Goal: Task Accomplishment & Management: Manage account settings

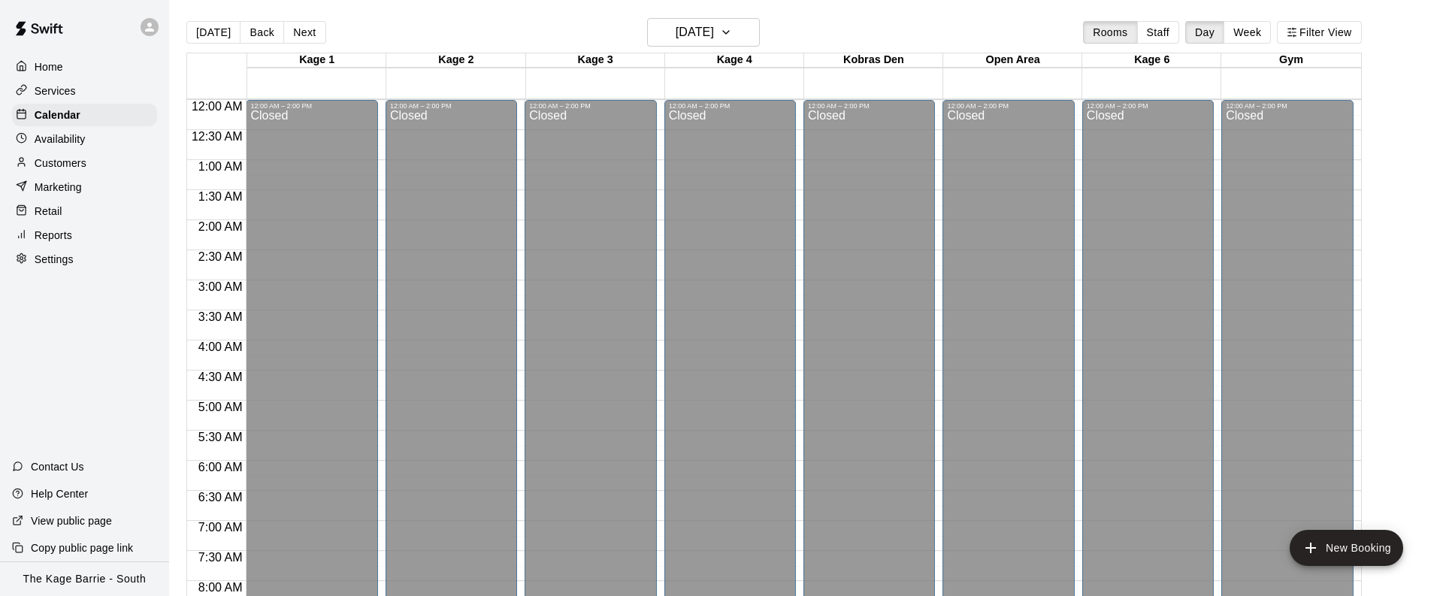
scroll to position [851, 0]
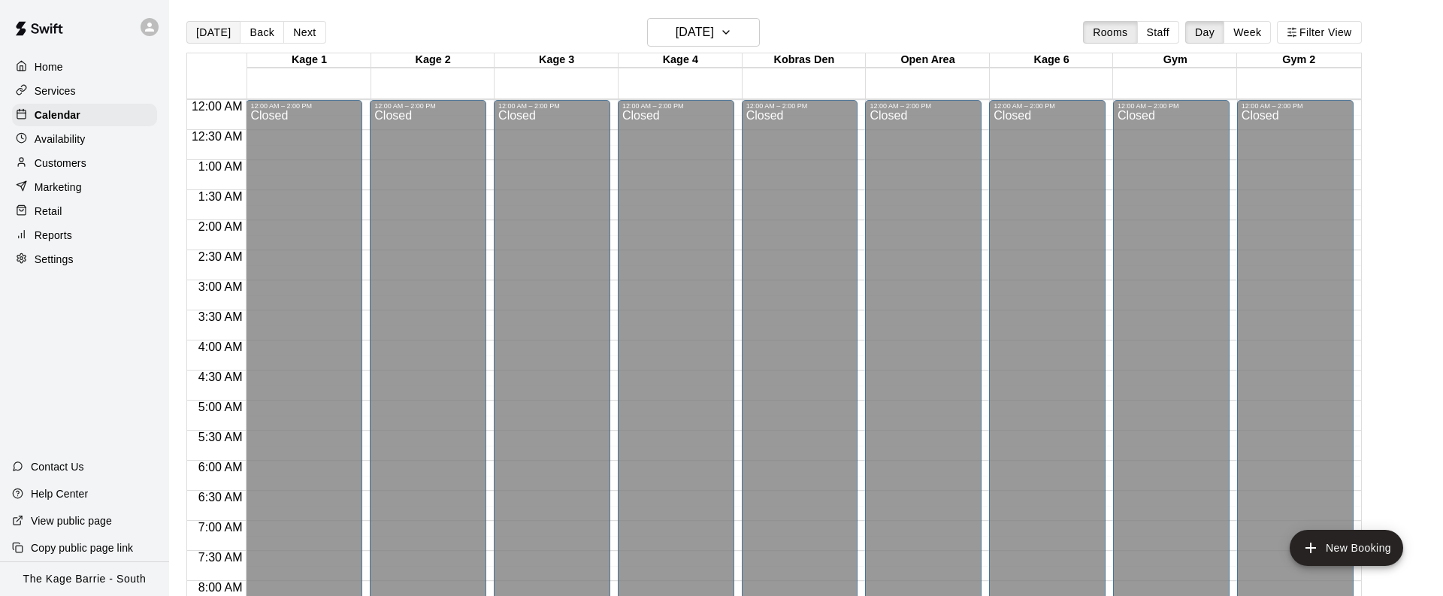
scroll to position [853, 0]
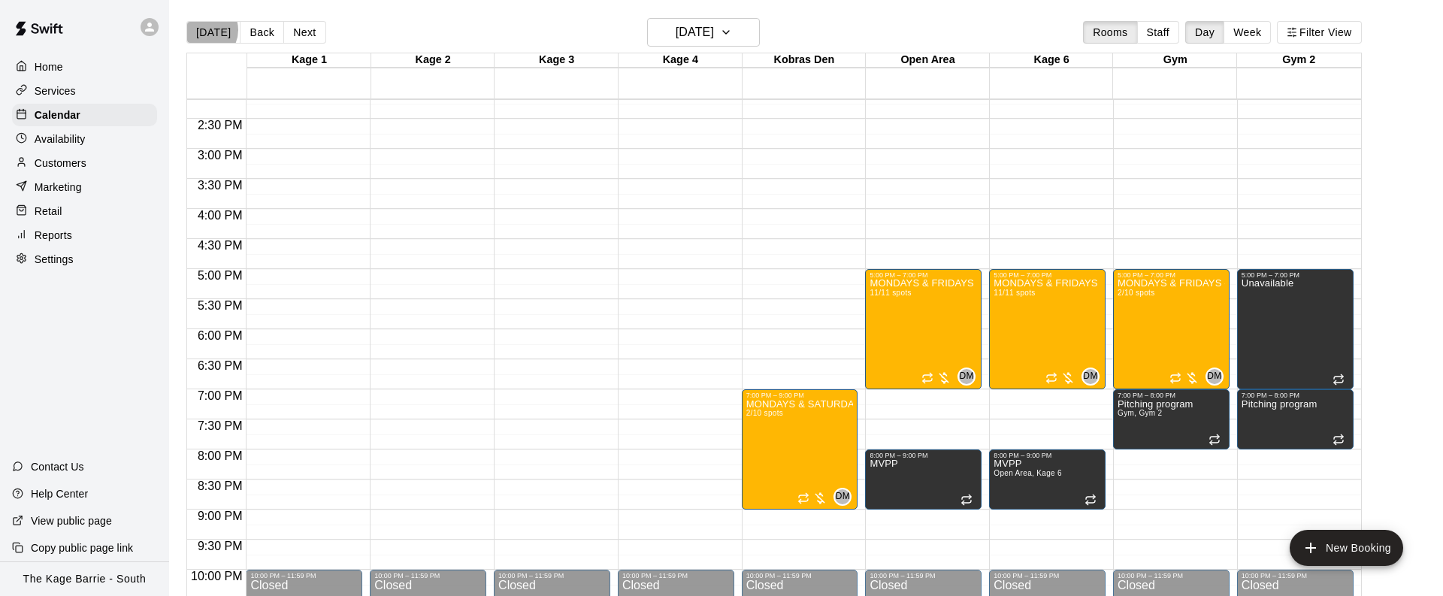
click at [204, 30] on button "[DATE]" at bounding box center [213, 32] width 54 height 23
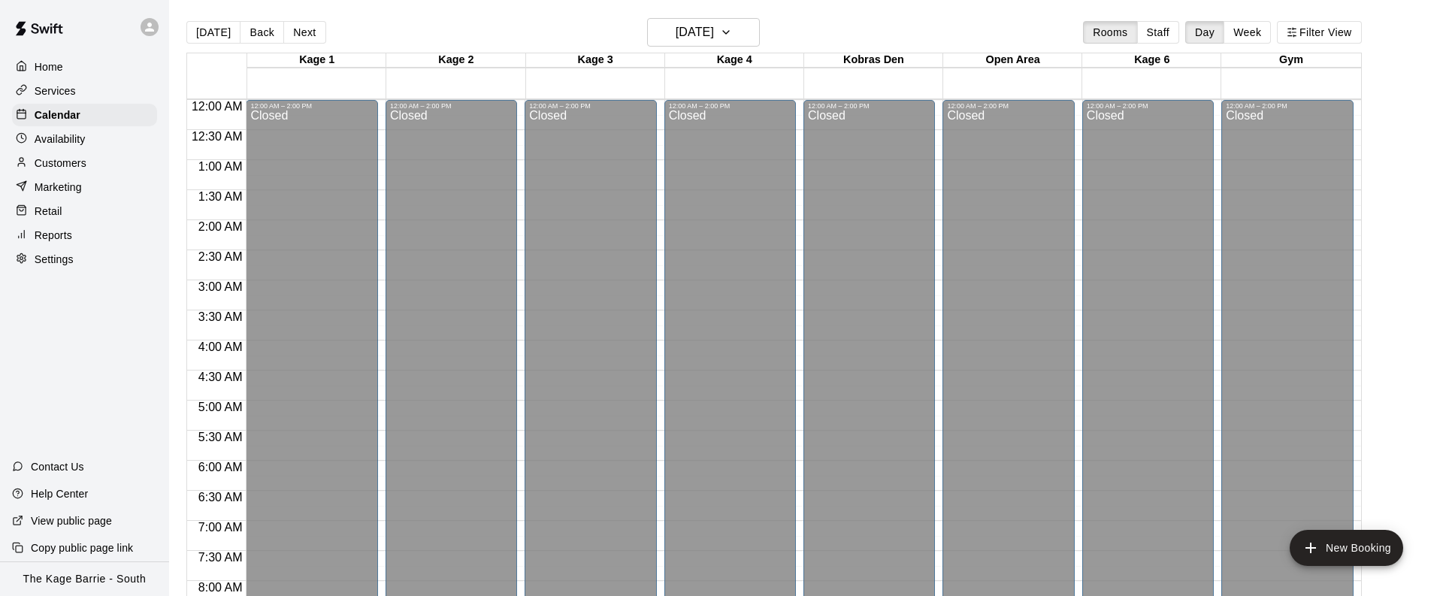
scroll to position [885, 0]
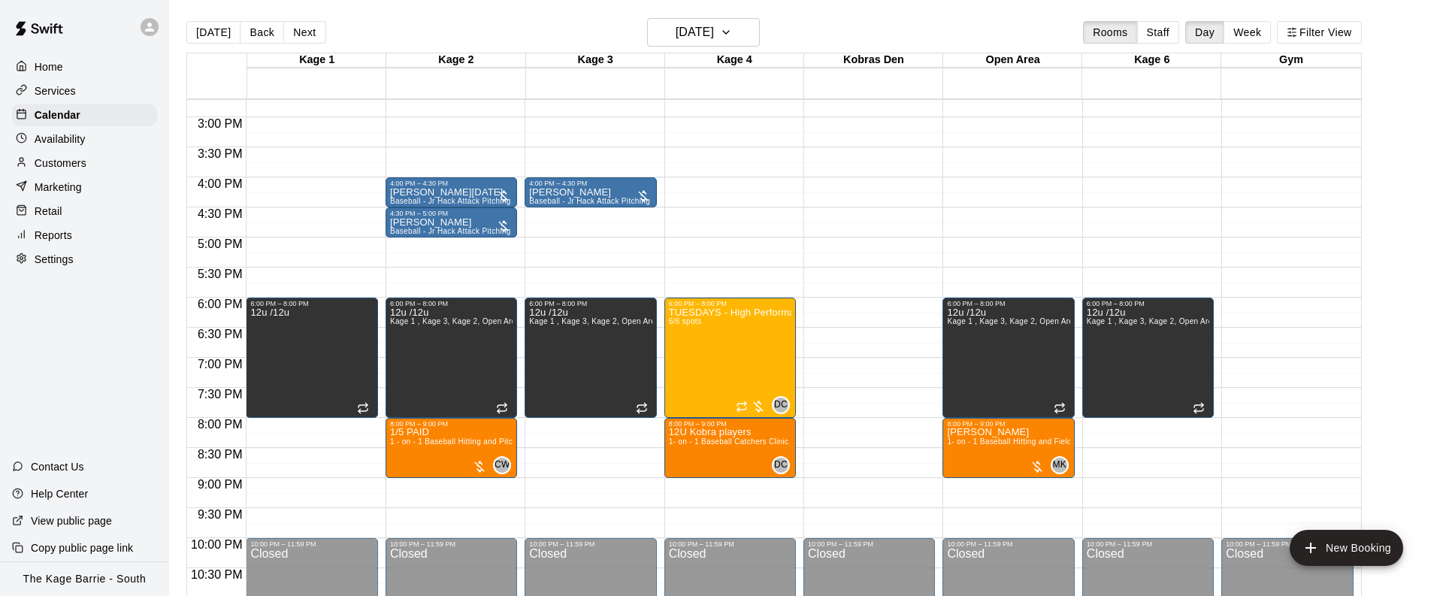
click at [101, 166] on div "Customers" at bounding box center [84, 163] width 145 height 23
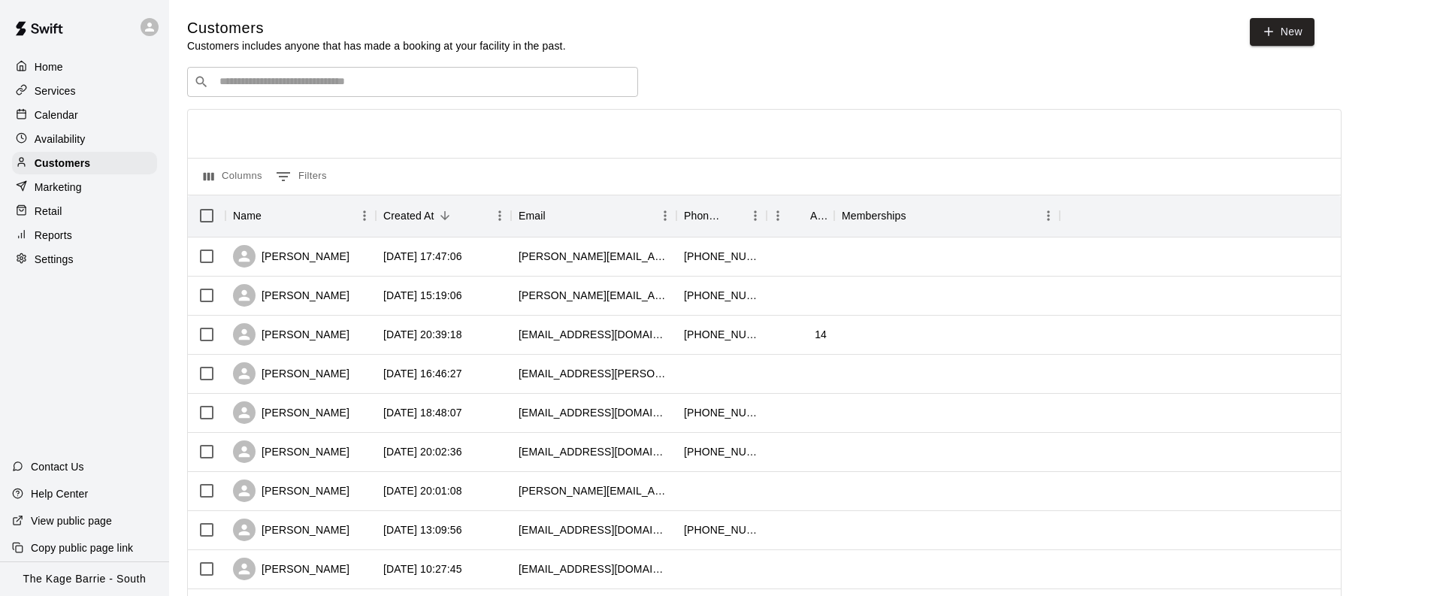
click at [375, 83] on input "Search customers by name or email" at bounding box center [423, 81] width 416 height 15
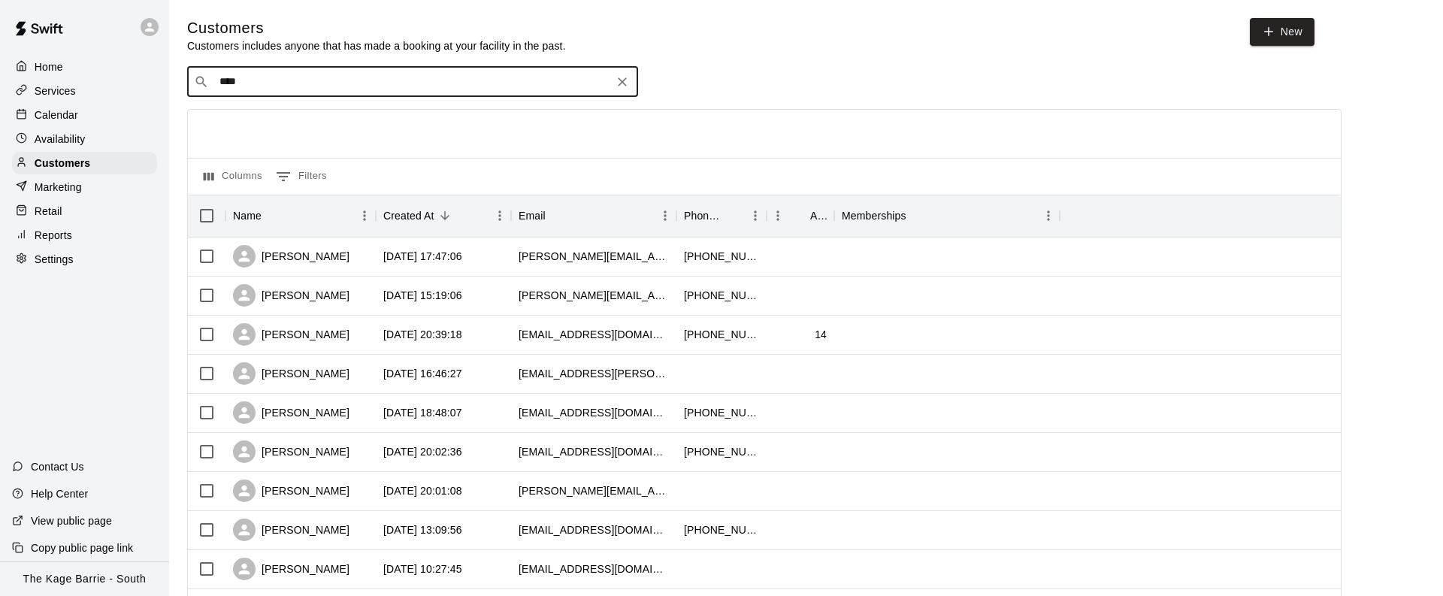
type input "*****"
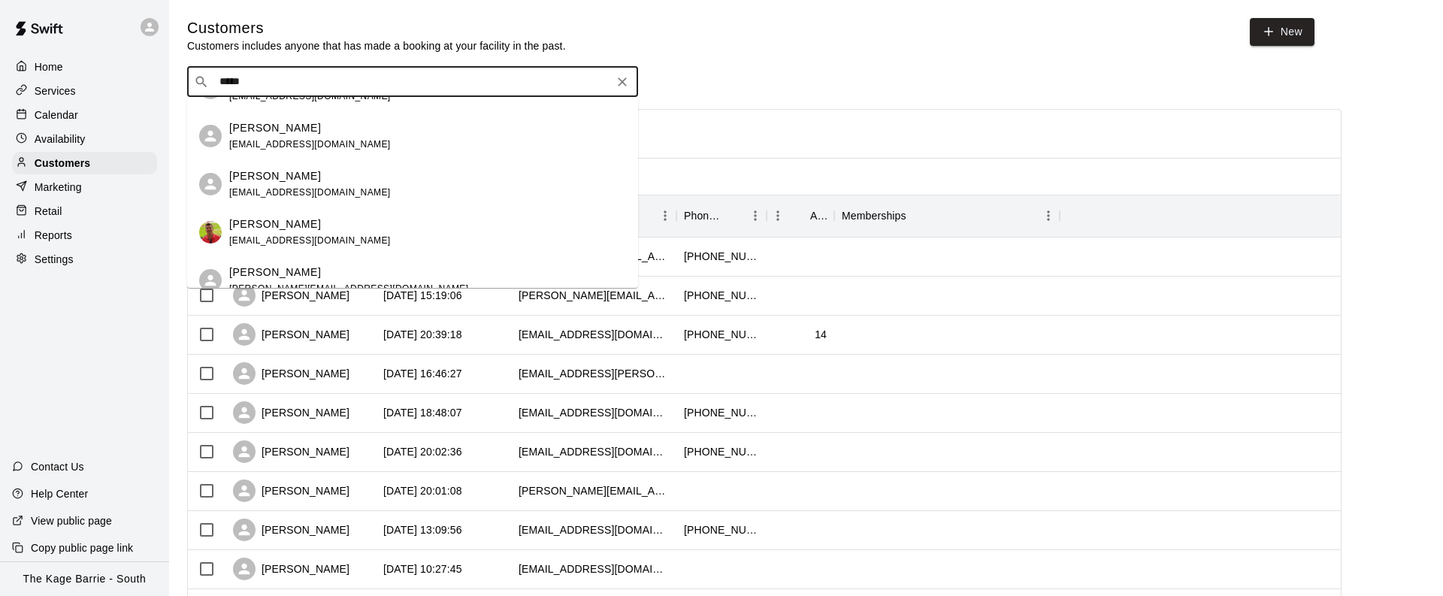
scroll to position [701, 0]
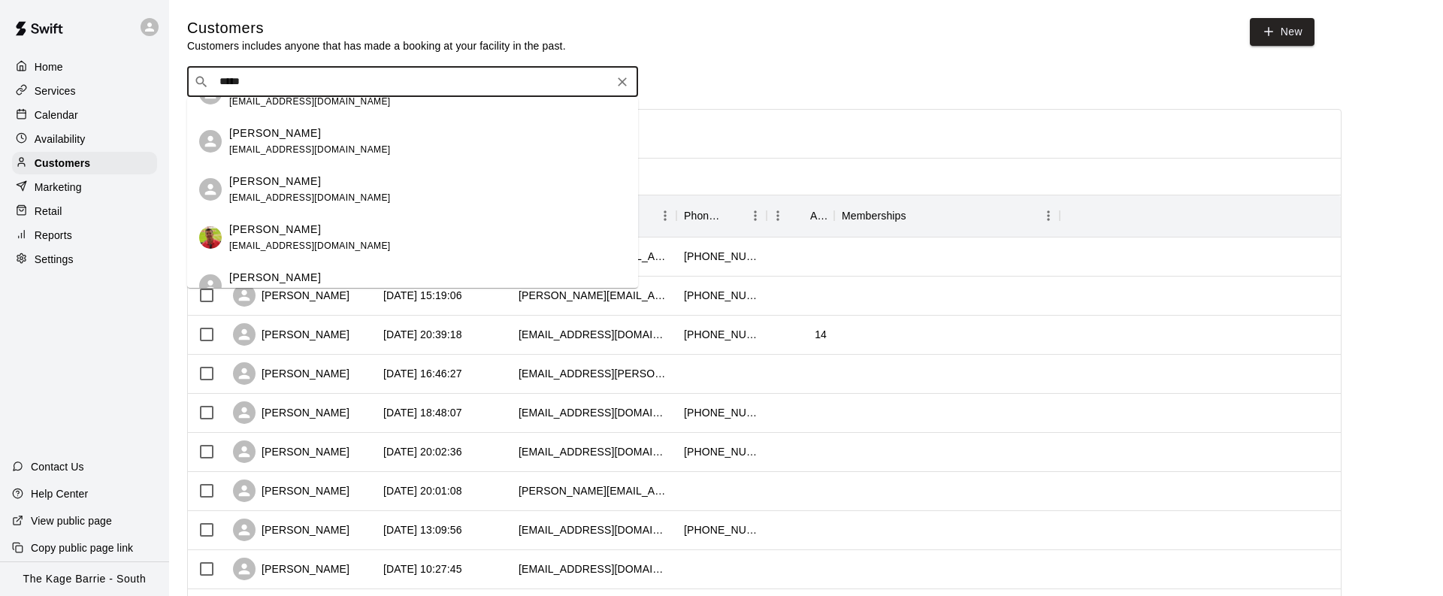
click at [330, 144] on span "[EMAIL_ADDRESS][DOMAIN_NAME]" at bounding box center [310, 149] width 162 height 11
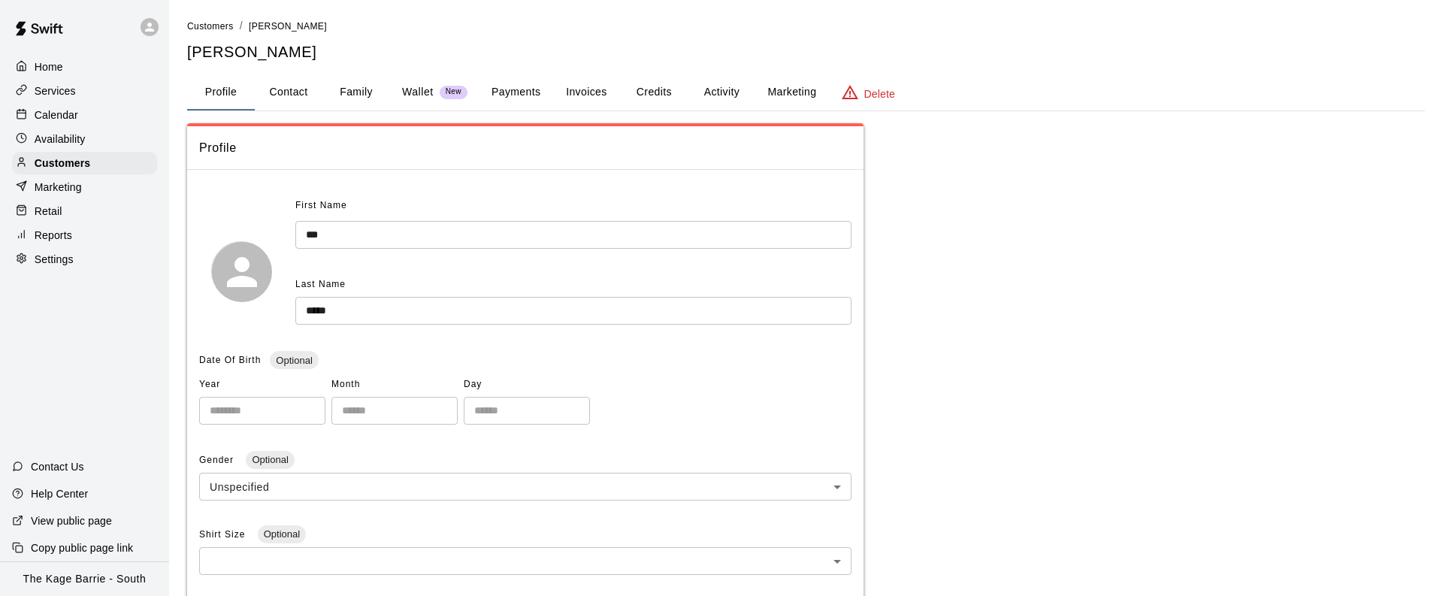
click at [367, 90] on button "Family" at bounding box center [356, 92] width 68 height 36
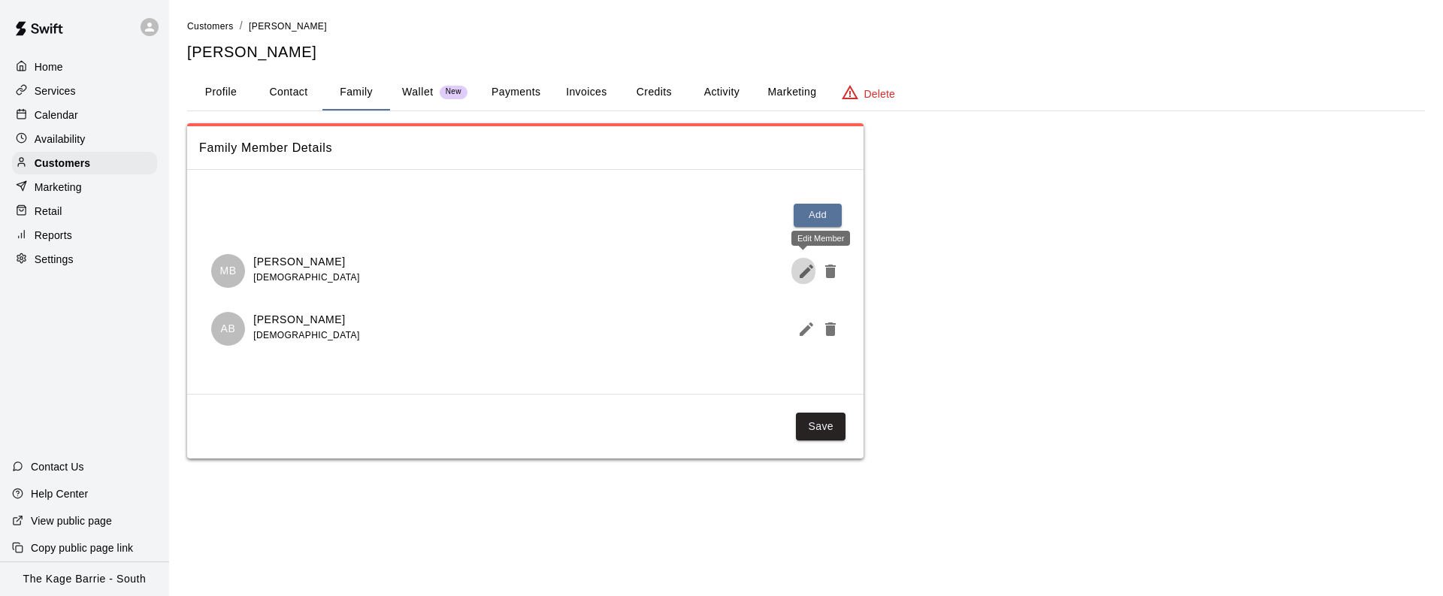
click at [804, 271] on icon "Edit Member" at bounding box center [807, 272] width 14 height 14
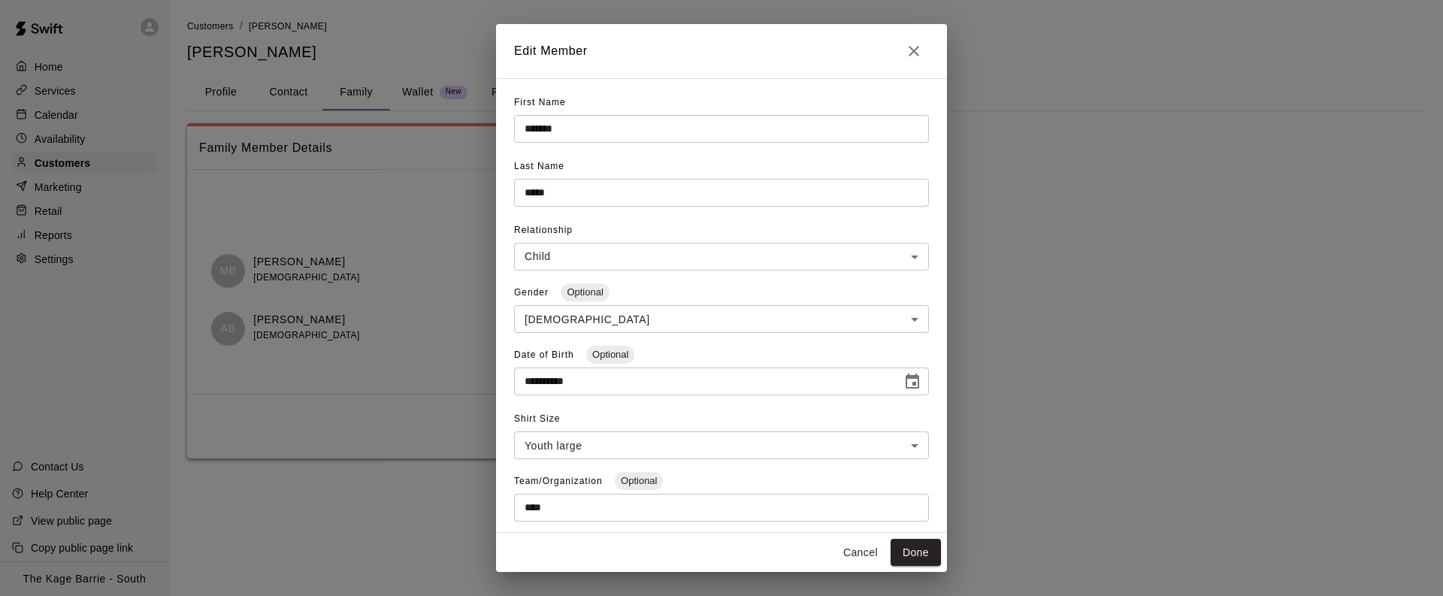
click at [911, 380] on icon "Choose date, selected date is Dec 19, 2012" at bounding box center [912, 382] width 18 height 18
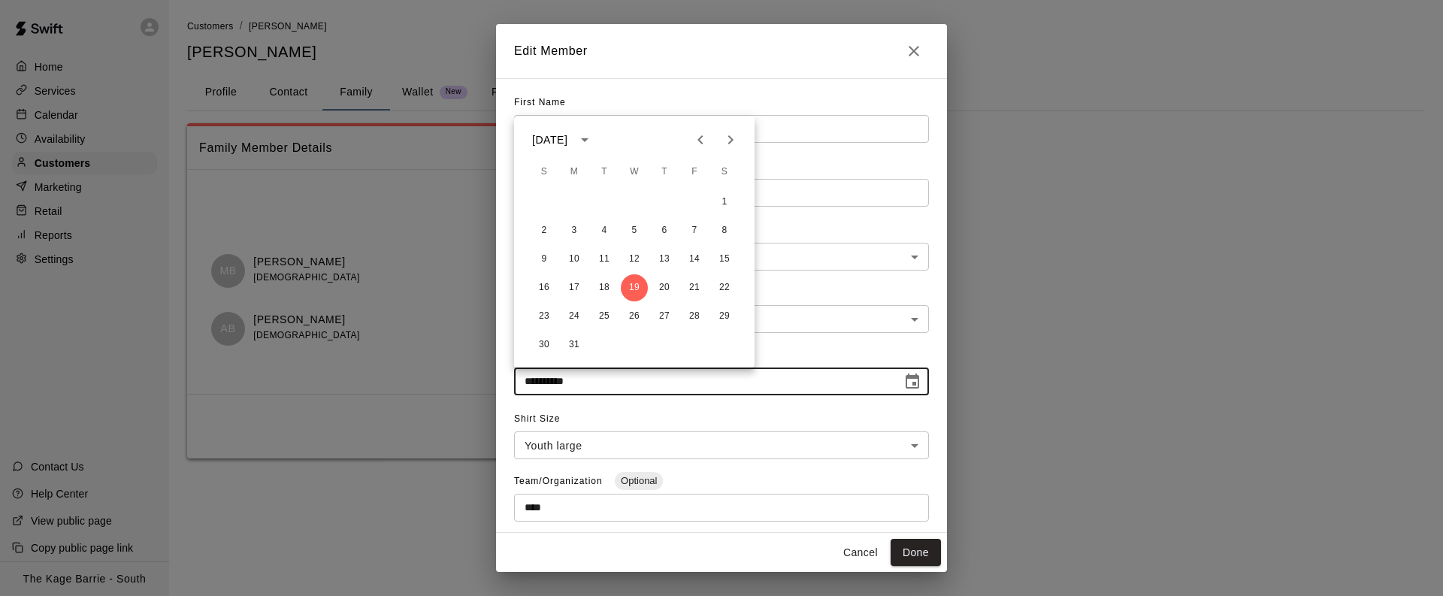
click at [855, 49] on h2 "Edit Member" at bounding box center [721, 51] width 451 height 54
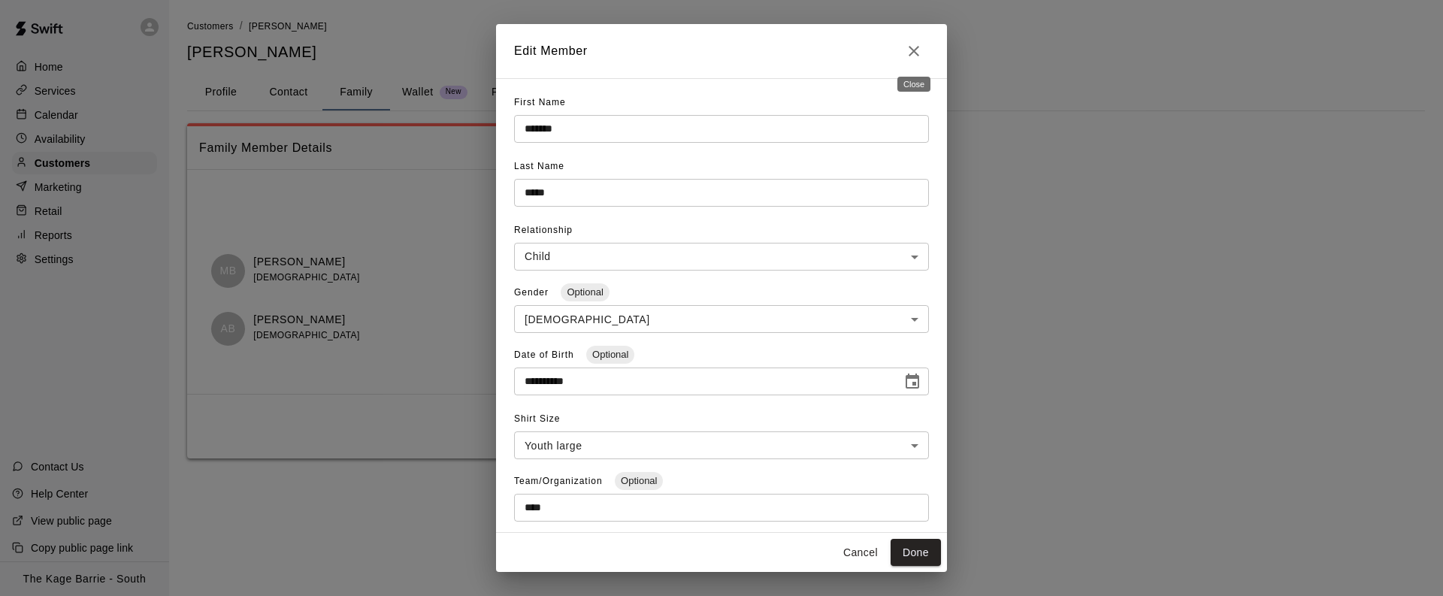
click at [918, 50] on icon "Close" at bounding box center [914, 51] width 18 height 18
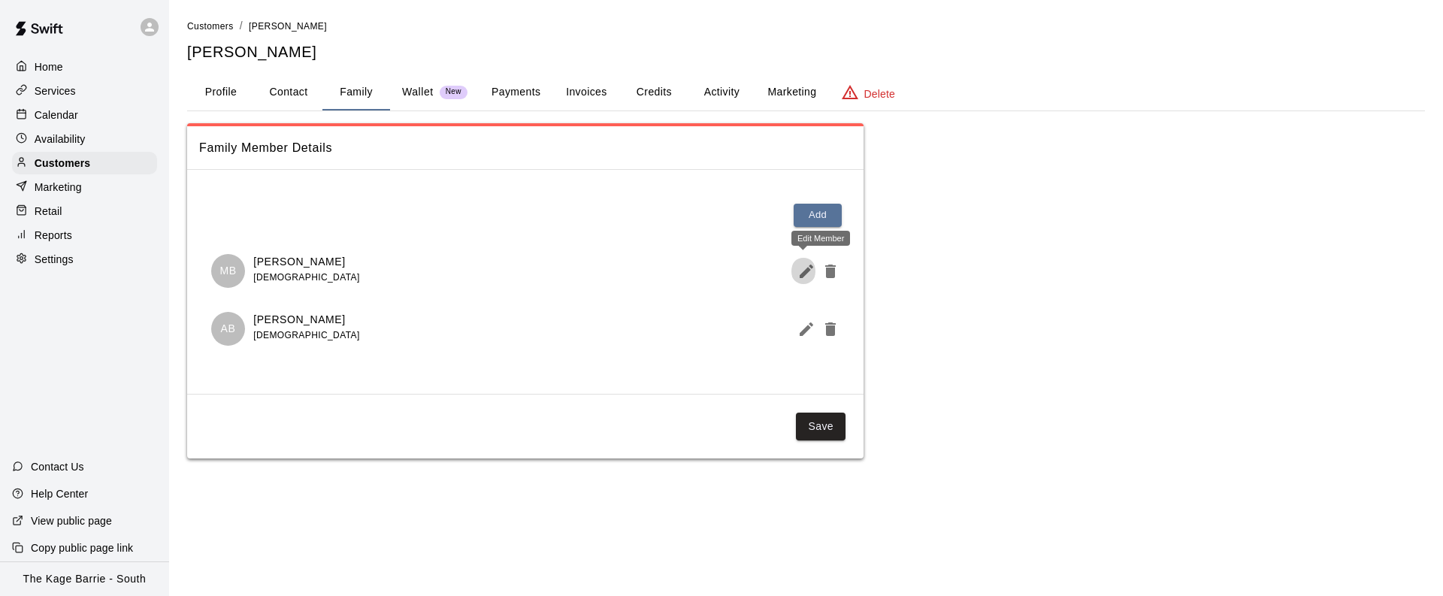
click at [800, 271] on icon "Edit Member" at bounding box center [806, 271] width 18 height 18
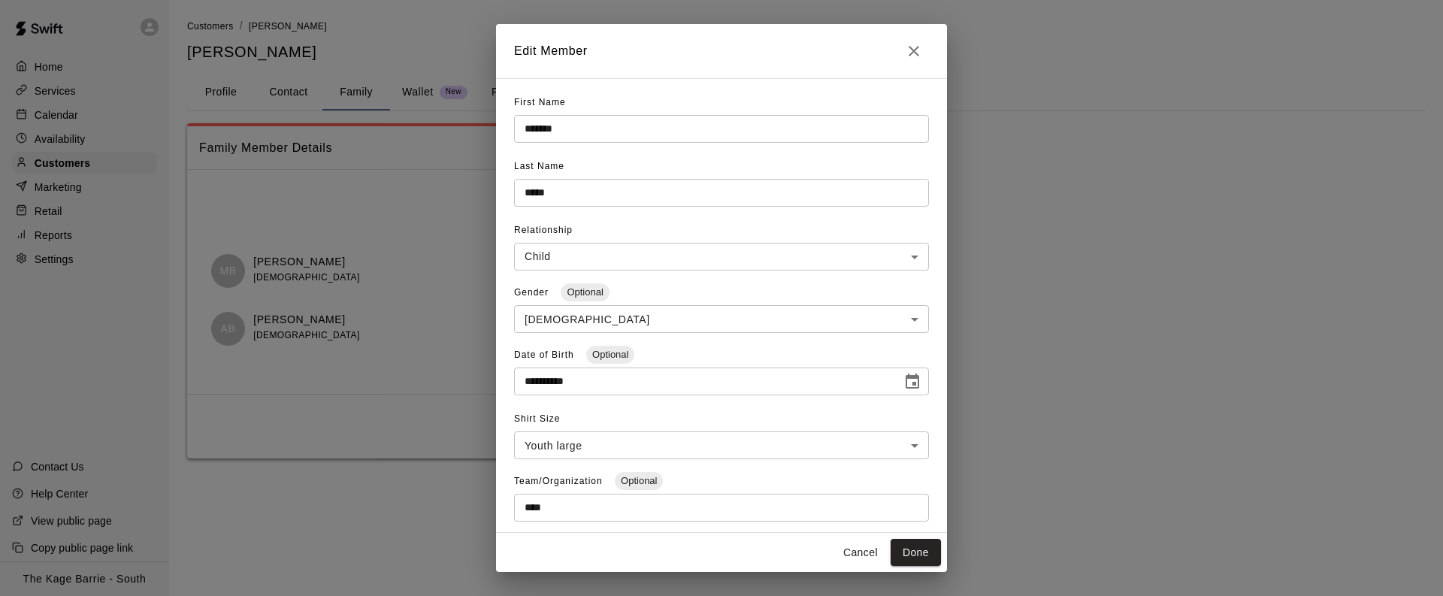
scroll to position [165, 0]
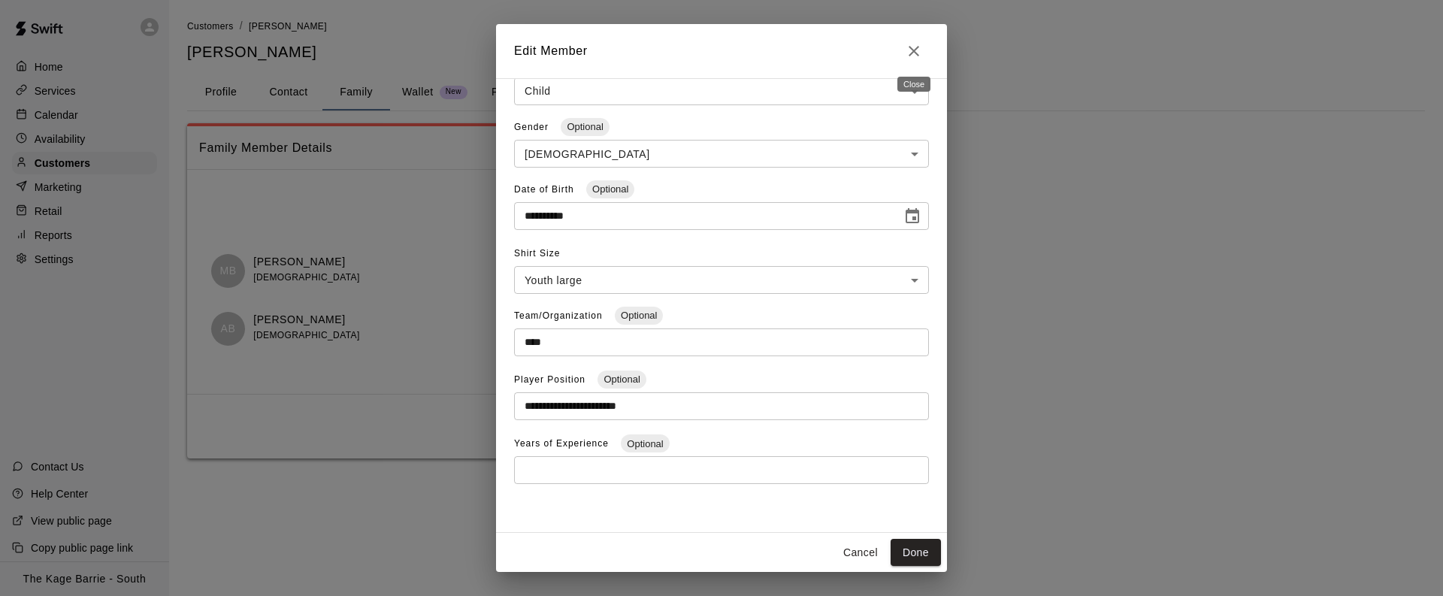
click at [919, 47] on icon "Close" at bounding box center [914, 51] width 18 height 18
